Goal: Task Accomplishment & Management: Manage account settings

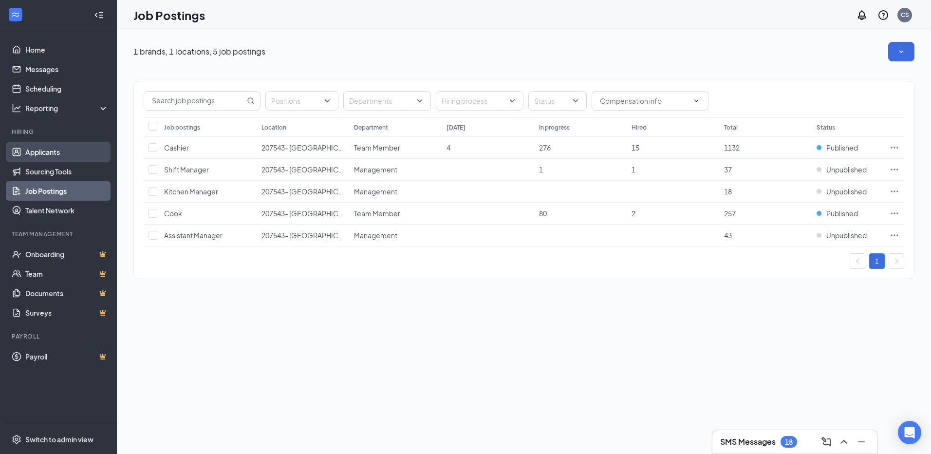
click at [58, 151] on link "Applicants" at bounding box center [66, 151] width 83 height 19
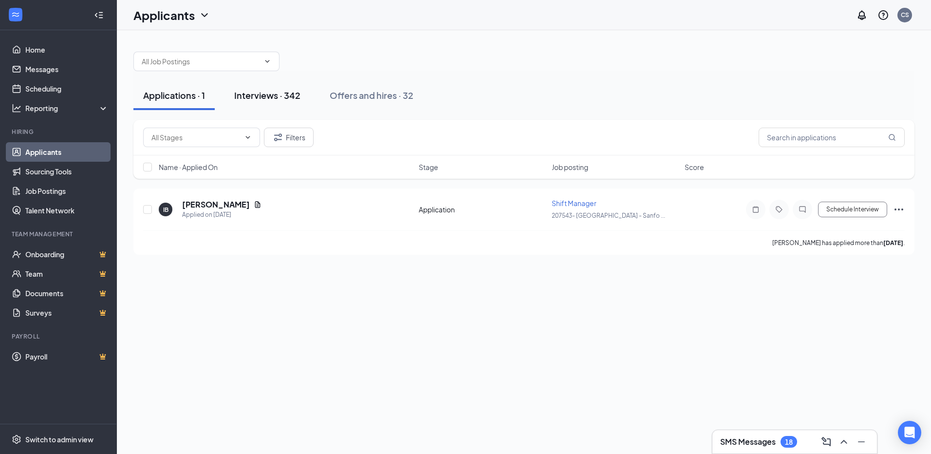
click at [265, 97] on div "Interviews · 342" at bounding box center [267, 95] width 66 height 12
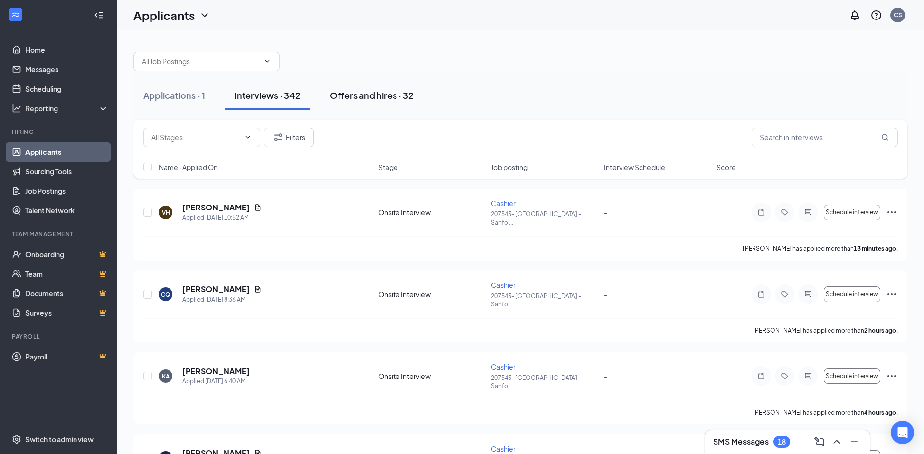
click at [373, 92] on div "Offers and hires · 32" at bounding box center [372, 95] width 84 height 12
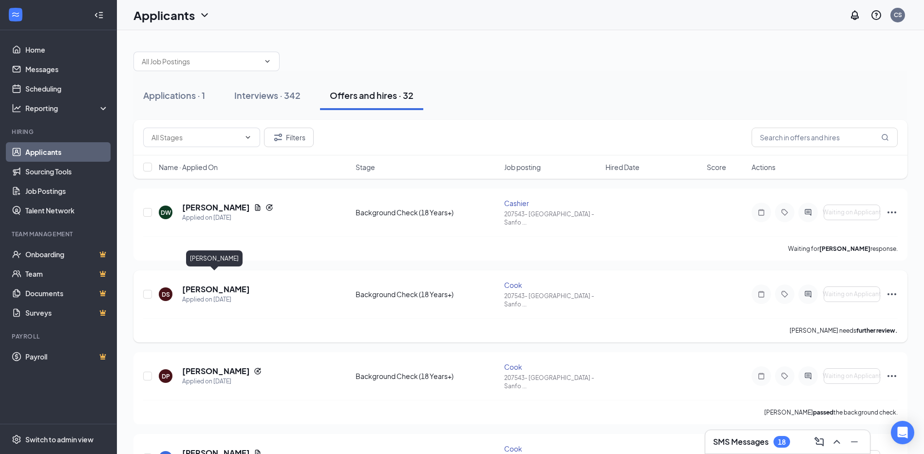
click at [225, 284] on h5 "[PERSON_NAME]" at bounding box center [216, 289] width 68 height 11
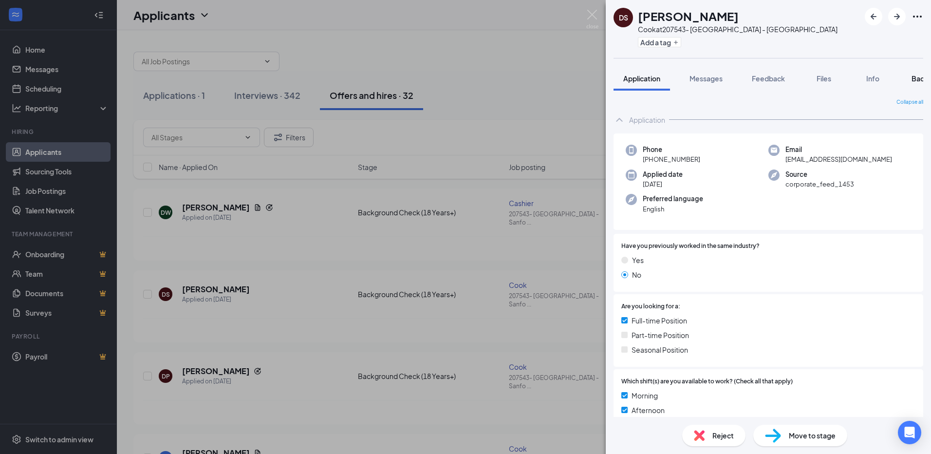
click at [917, 81] on span "Background" at bounding box center [932, 78] width 40 height 9
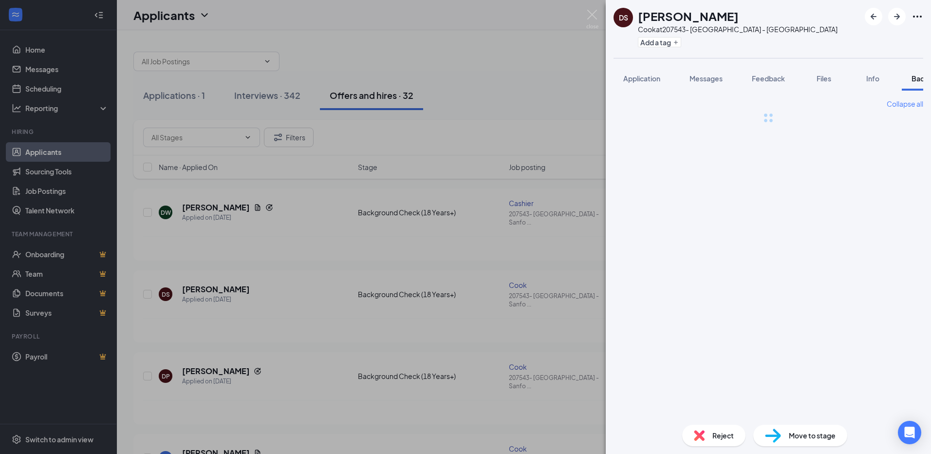
scroll to position [0, 38]
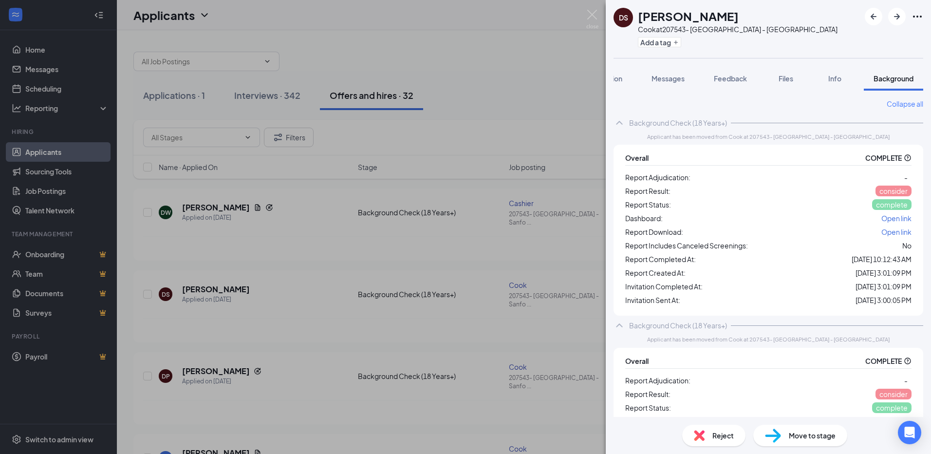
click at [884, 231] on span "Open link" at bounding box center [897, 231] width 30 height 9
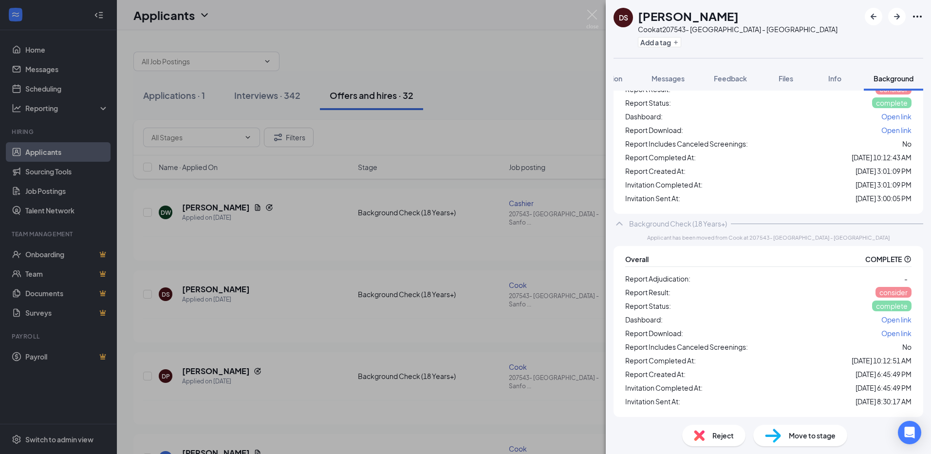
scroll to position [0, 0]
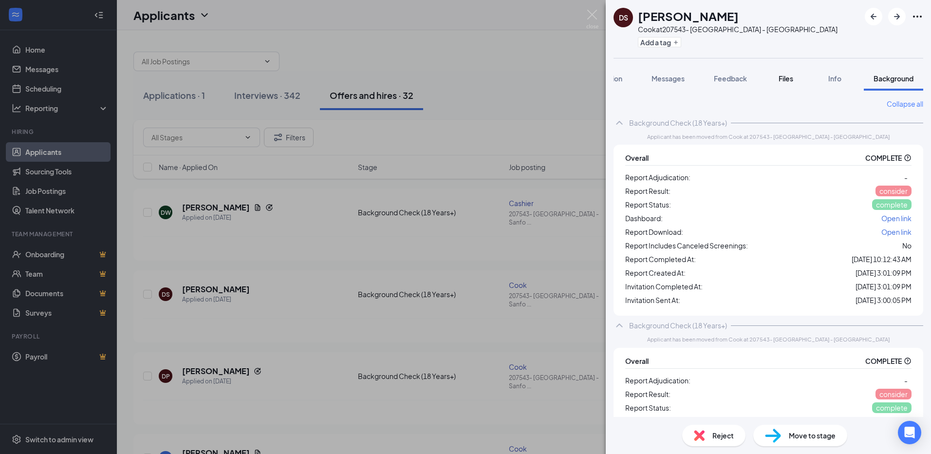
drag, startPoint x: 623, startPoint y: 81, endPoint x: 790, endPoint y: 79, distance: 166.6
click at [812, 79] on div "Application Messages Feedback Files Info Background" at bounding box center [769, 78] width 310 height 24
click at [621, 80] on span "Application" at bounding box center [603, 78] width 37 height 9
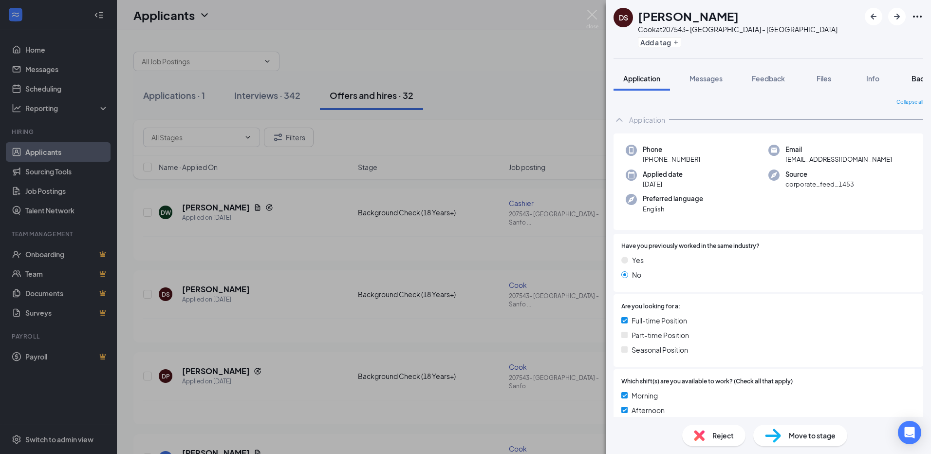
click at [912, 80] on span "Background" at bounding box center [932, 78] width 40 height 9
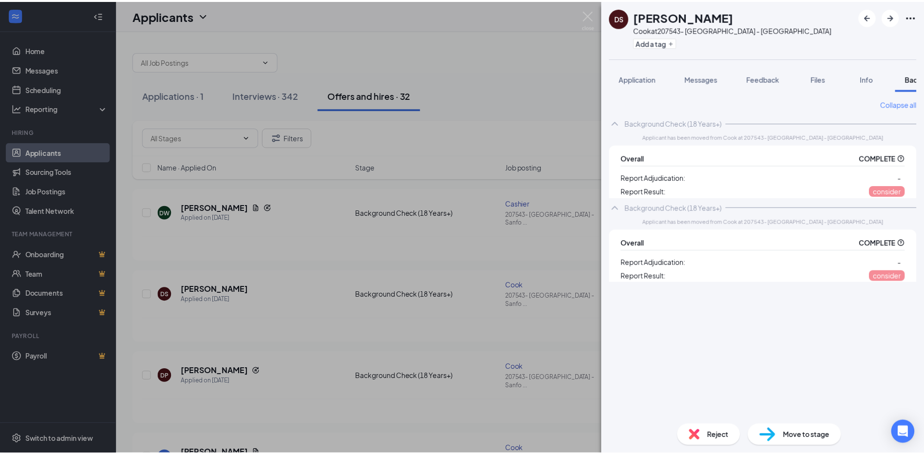
scroll to position [0, 38]
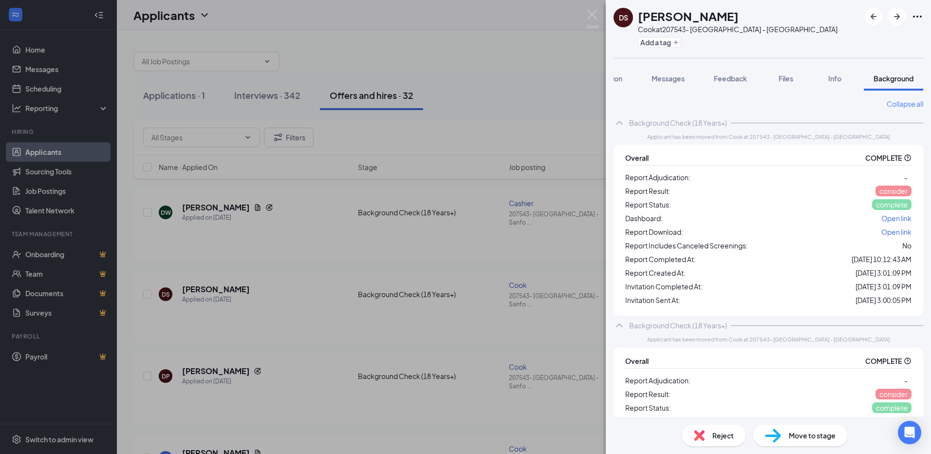
click at [892, 231] on span "Open link" at bounding box center [897, 231] width 30 height 9
click at [594, 18] on img at bounding box center [592, 19] width 12 height 19
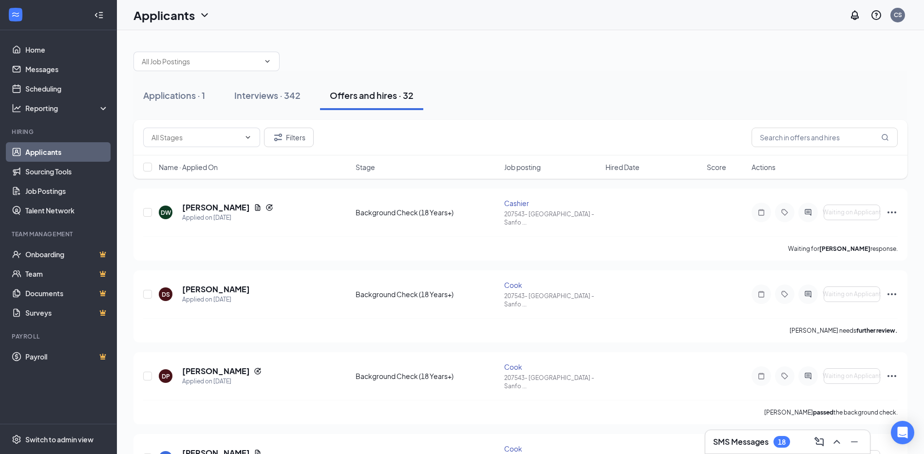
click at [213, 284] on h5 "[PERSON_NAME]" at bounding box center [216, 289] width 68 height 11
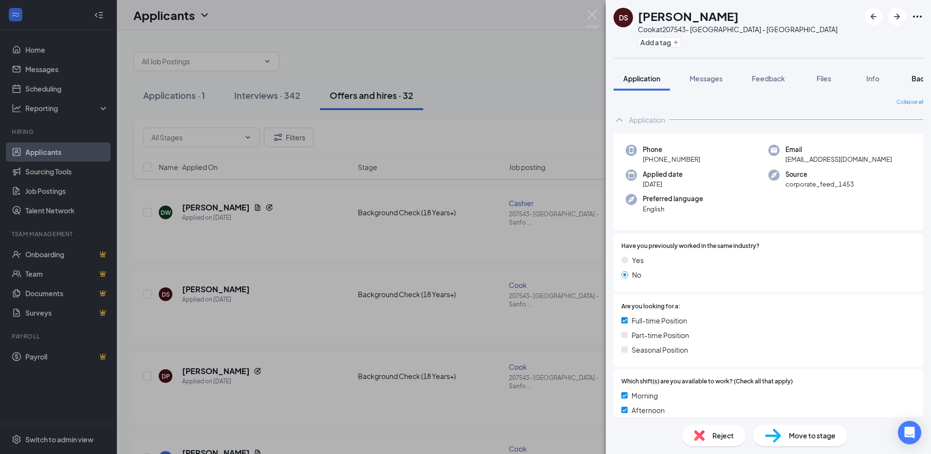
drag, startPoint x: 917, startPoint y: 86, endPoint x: 893, endPoint y: 90, distance: 23.7
click at [916, 86] on button "Background" at bounding box center [931, 78] width 59 height 24
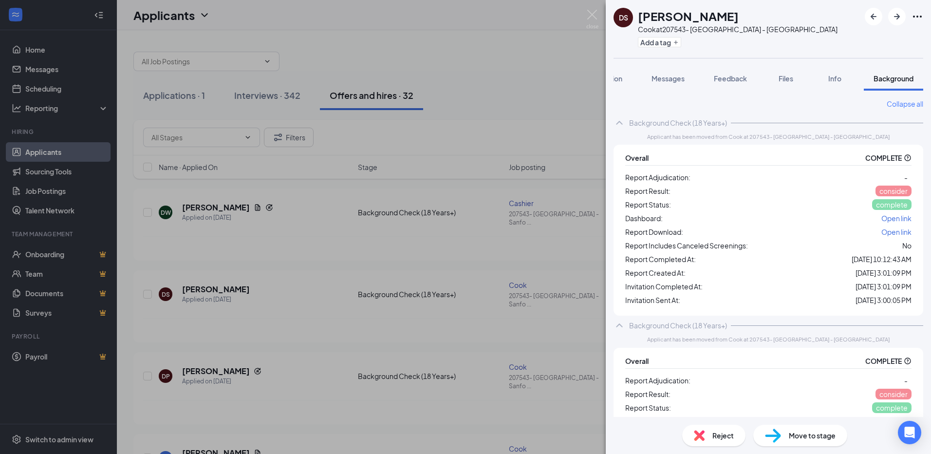
scroll to position [102, 0]
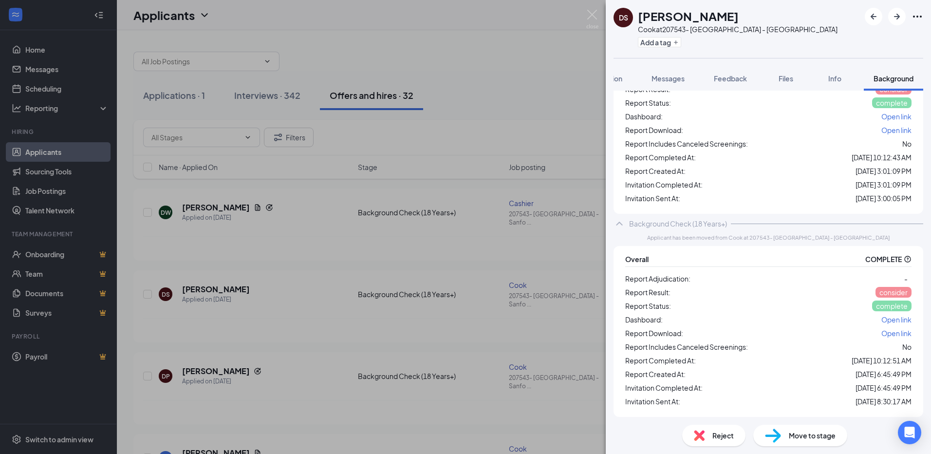
click at [882, 335] on span "Open link" at bounding box center [897, 333] width 30 height 9
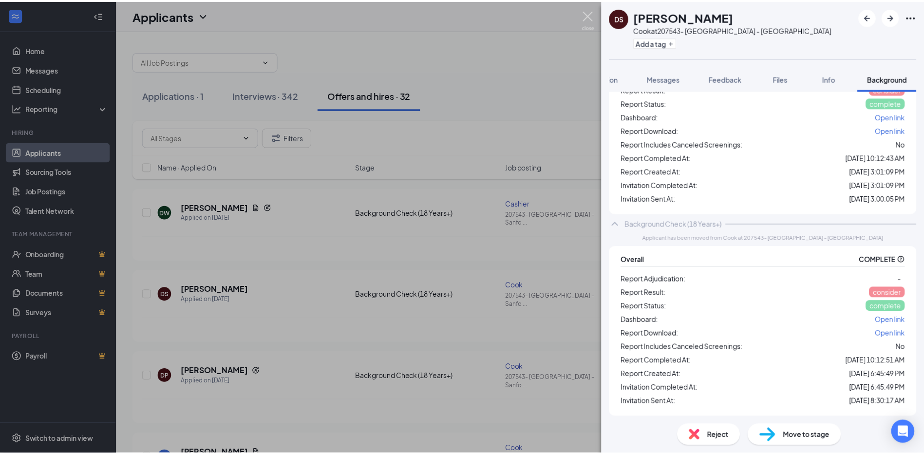
scroll to position [101, 0]
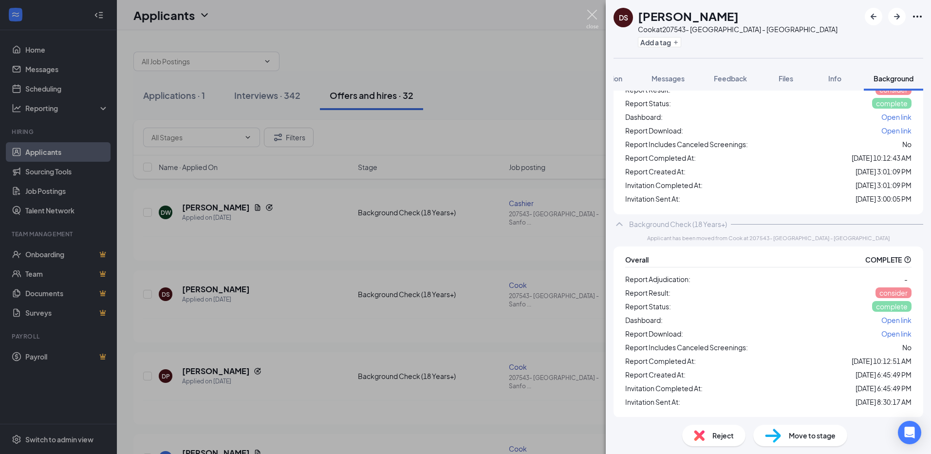
click at [587, 21] on img at bounding box center [592, 19] width 12 height 19
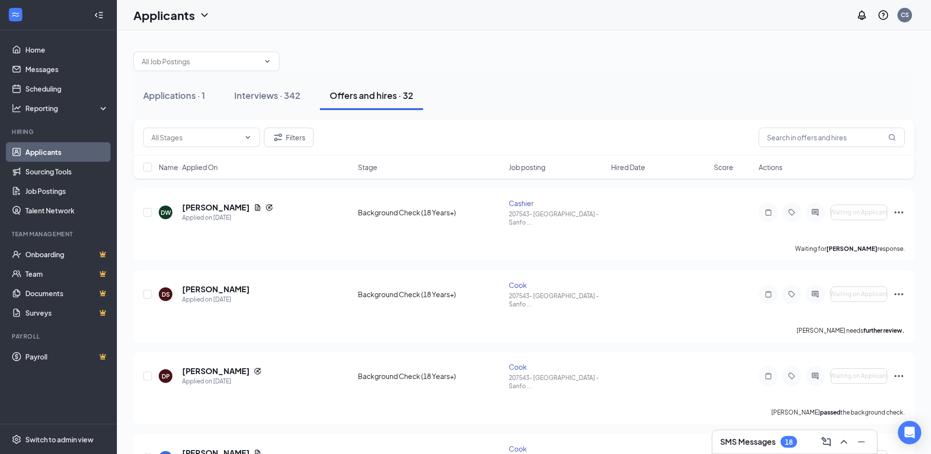
click at [595, 14] on div "Applicants CS" at bounding box center [524, 15] width 814 height 30
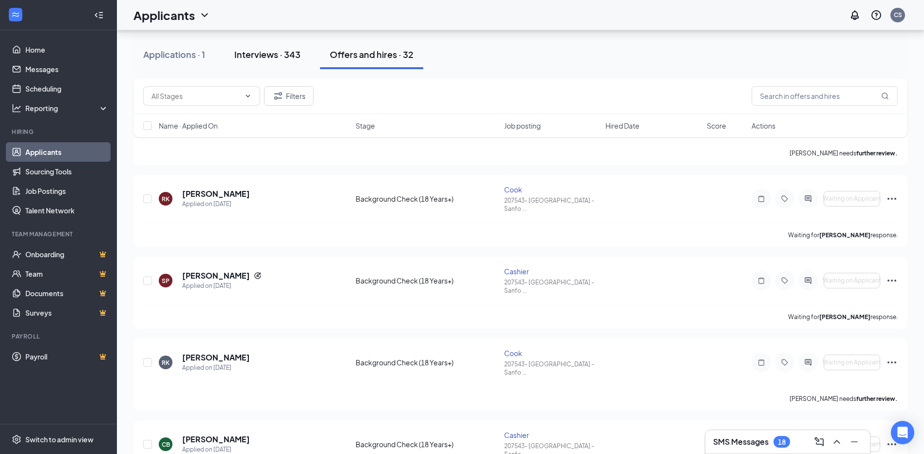
scroll to position [195, 0]
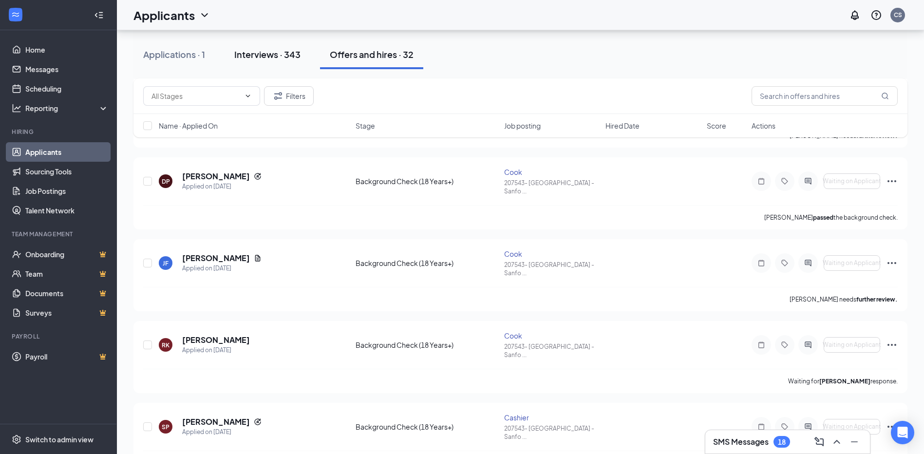
click at [272, 66] on button "Interviews · 343" at bounding box center [268, 54] width 86 height 29
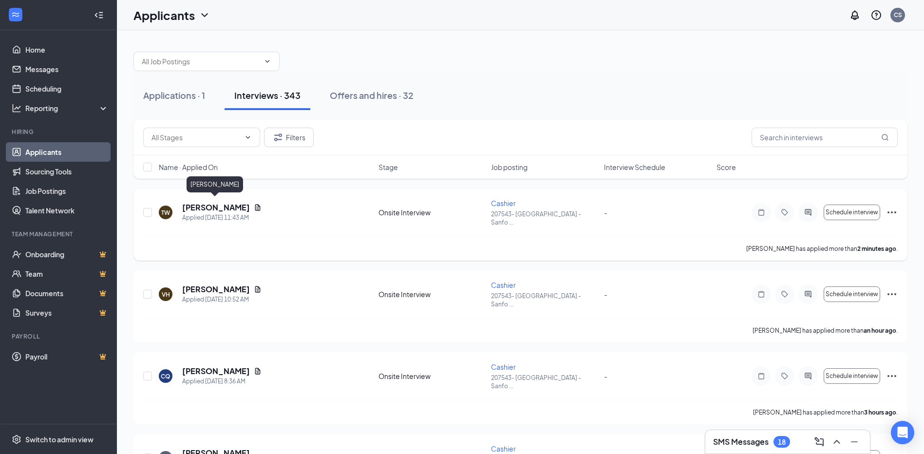
click at [218, 202] on h5 "[PERSON_NAME]" at bounding box center [216, 207] width 68 height 11
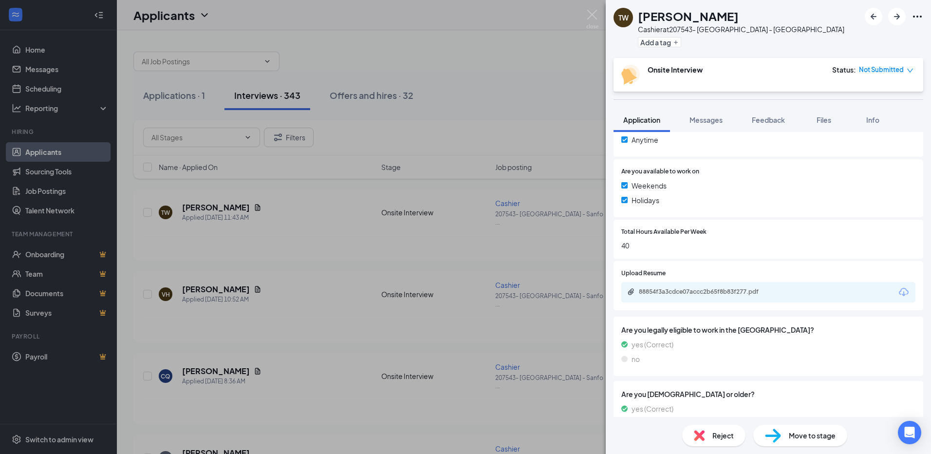
scroll to position [367, 0]
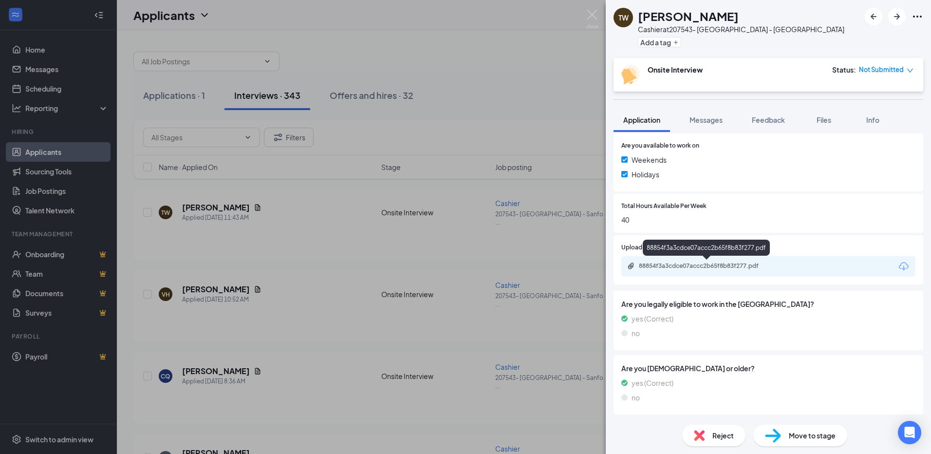
click at [698, 264] on div "88854f3a3cdce07accc2b65f8b83f277.pdf" at bounding box center [707, 266] width 136 height 8
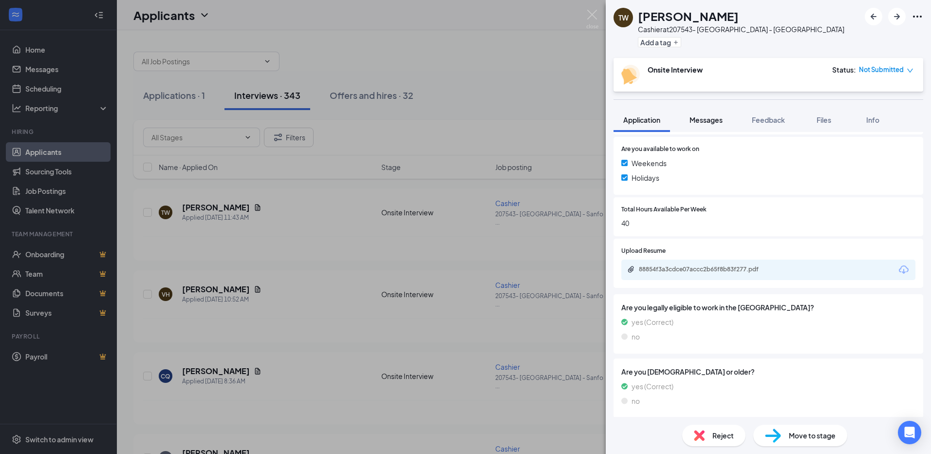
click at [695, 121] on span "Messages" at bounding box center [706, 119] width 33 height 9
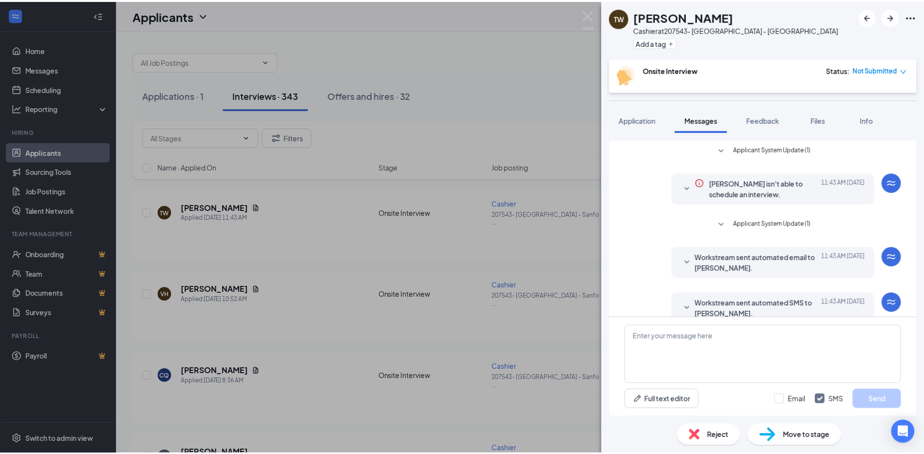
scroll to position [69, 0]
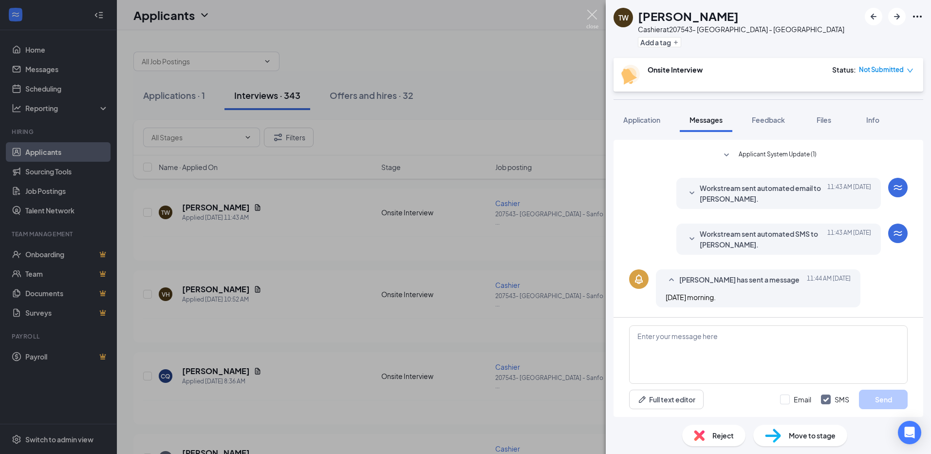
click at [591, 23] on img at bounding box center [592, 19] width 12 height 19
